Goal: Task Accomplishment & Management: Use online tool/utility

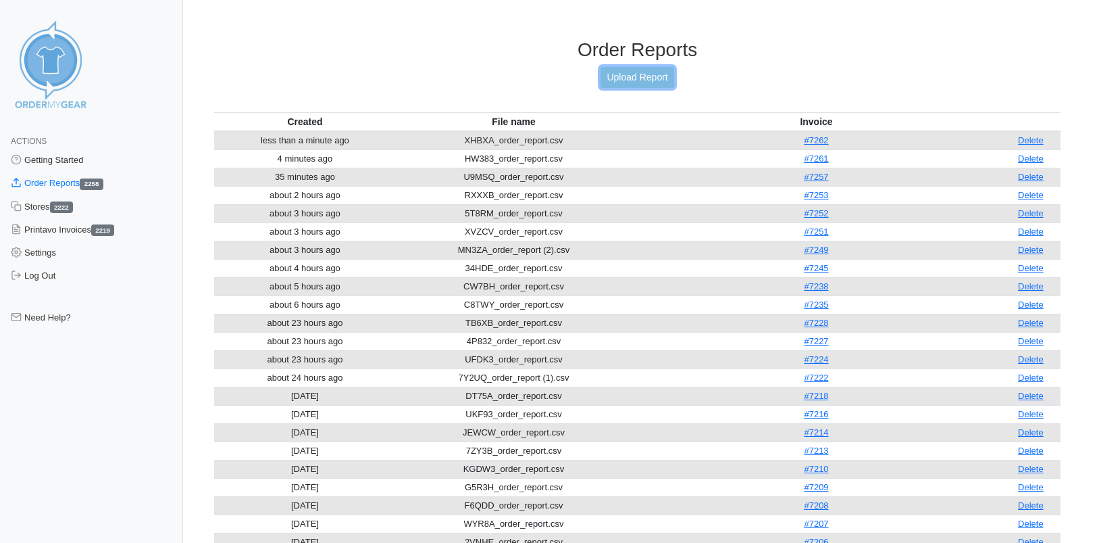
click at [636, 69] on link "Upload Report" at bounding box center [637, 77] width 73 height 21
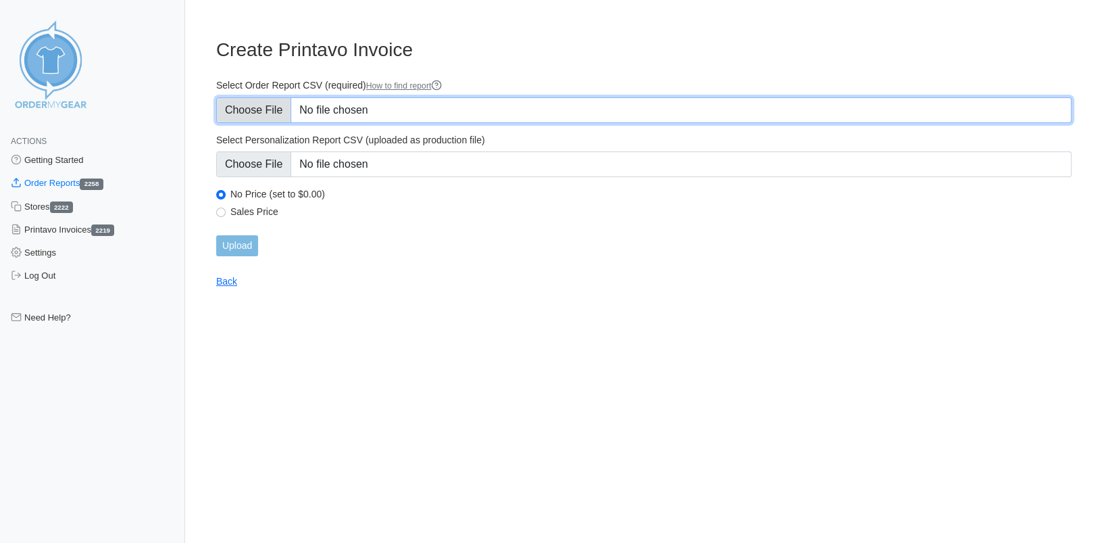
click at [274, 111] on input "Select Order Report CSV (required) How to find report" at bounding box center [643, 110] width 855 height 26
type input "C:\fakepath\S6M6W_order_report.csv"
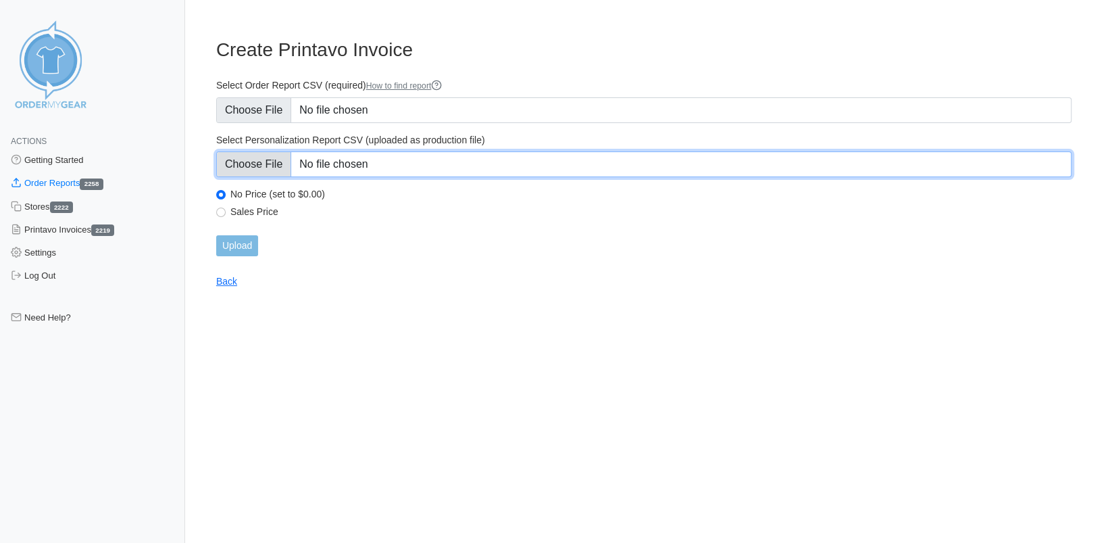
click at [274, 161] on input "Select Personalization Report CSV (uploaded as production file)" at bounding box center [643, 164] width 855 height 26
type input "C:\fakepath\S6M6W_personalization_report.csv"
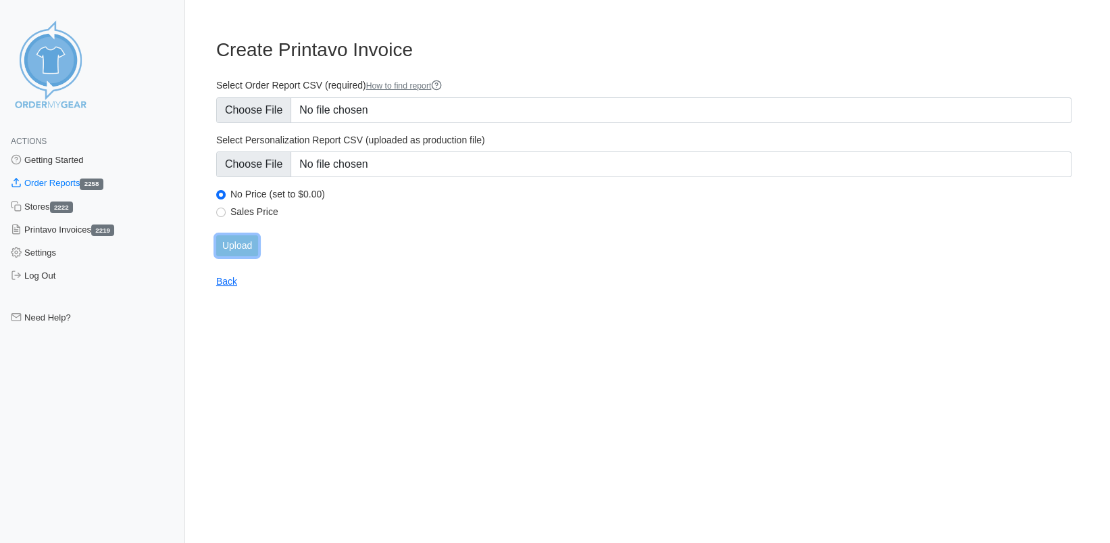
click at [230, 245] on input "Upload" at bounding box center [237, 245] width 42 height 21
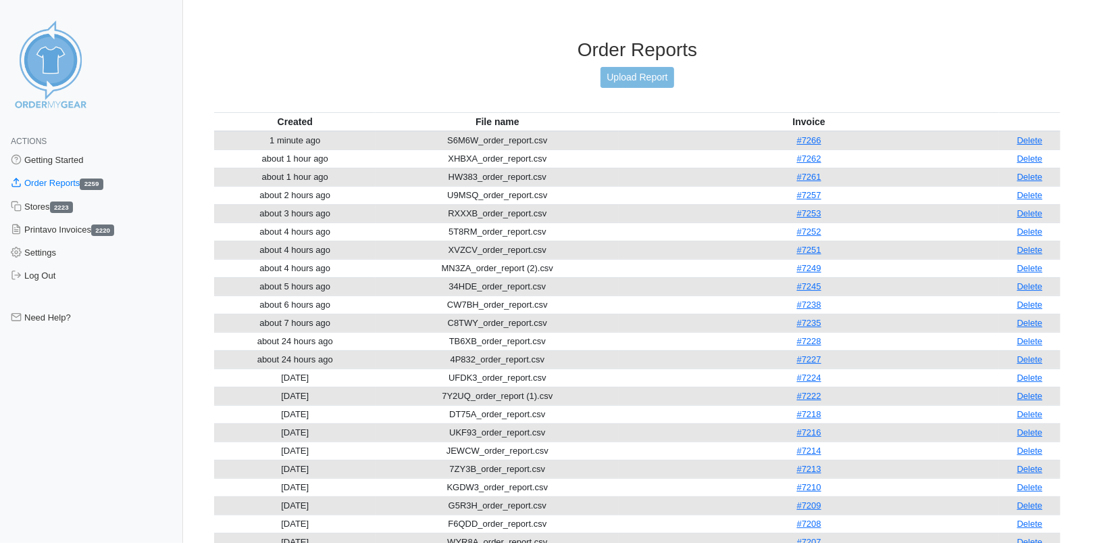
click at [645, 89] on div "Order Reports Upload Report" at bounding box center [637, 76] width 847 height 74
click at [643, 84] on link "Upload Report" at bounding box center [637, 77] width 73 height 21
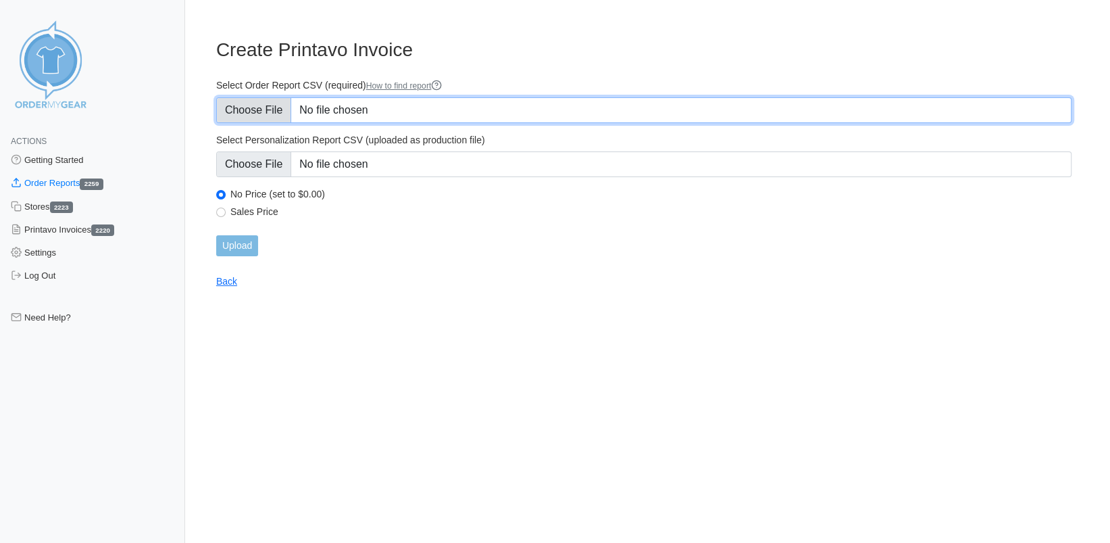
click at [257, 108] on input "Select Order Report CSV (required) How to find report" at bounding box center [643, 110] width 855 height 26
type input "C:\fakepath\9MNER_order_report.csv"
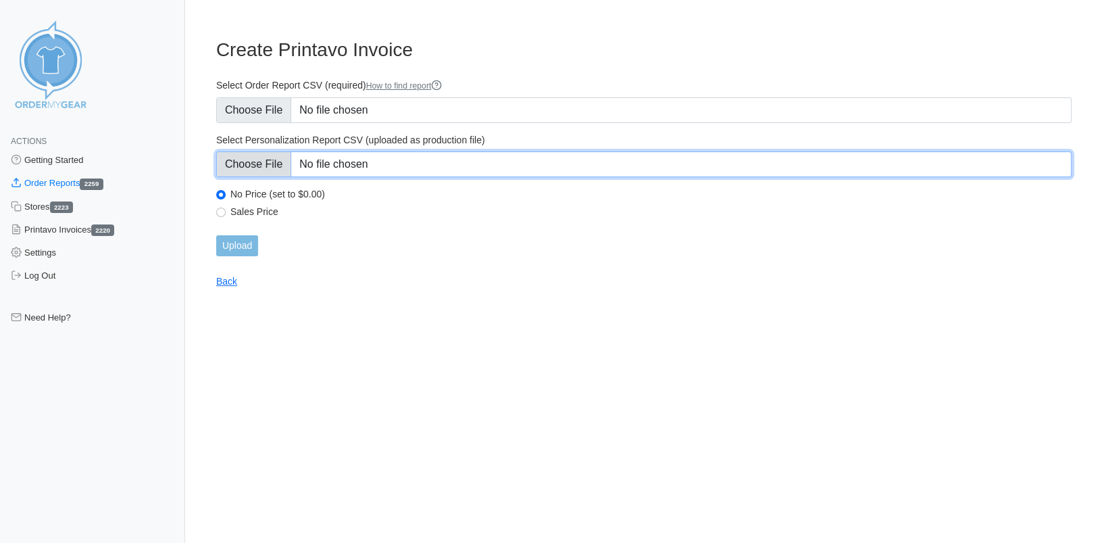
click at [270, 164] on input "Select Personalization Report CSV (uploaded as production file)" at bounding box center [643, 164] width 855 height 26
type input "C:\fakepath\9MNER_personalization_report.csv"
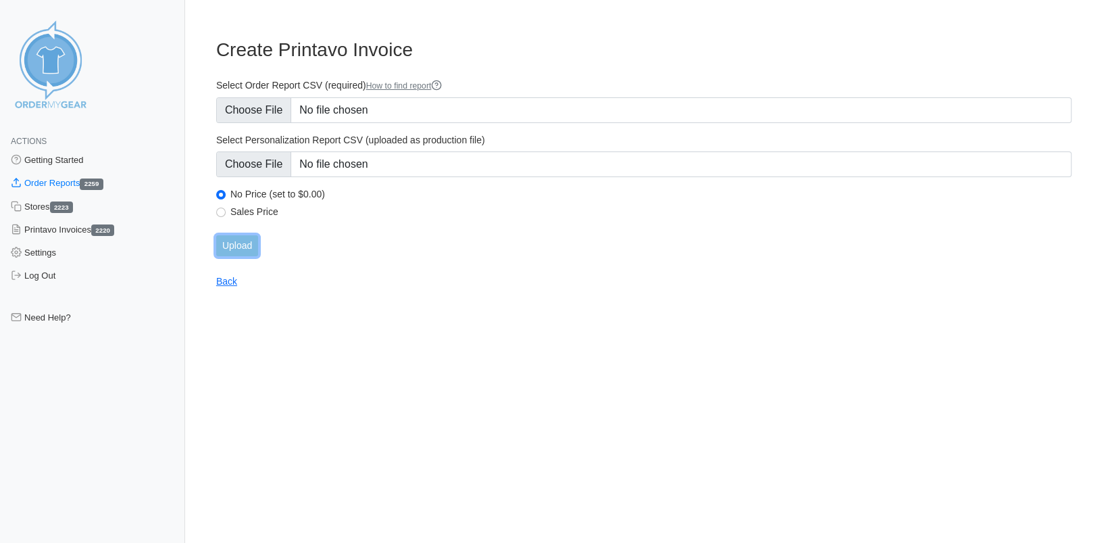
click at [253, 245] on input "Upload" at bounding box center [237, 245] width 42 height 21
